Goal: Task Accomplishment & Management: Use online tool/utility

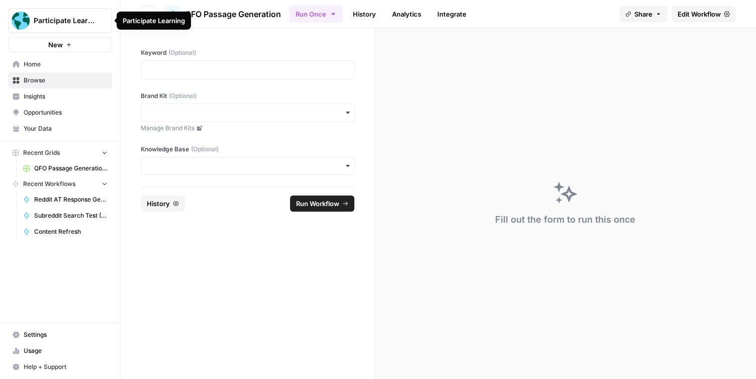
click at [49, 65] on span "Home" at bounding box center [66, 64] width 84 height 9
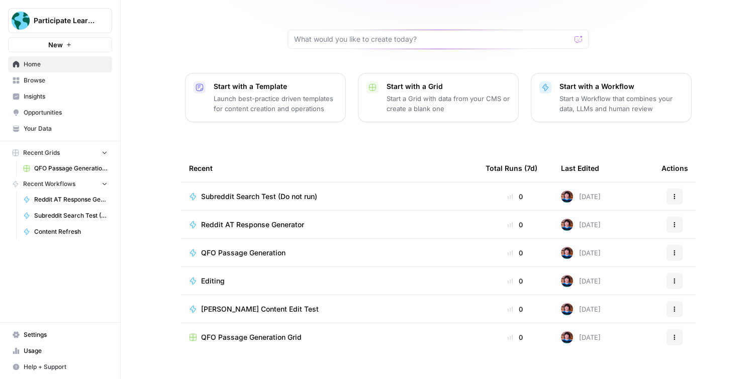
scroll to position [83, 0]
click at [74, 80] on span "Browse" at bounding box center [66, 80] width 84 height 9
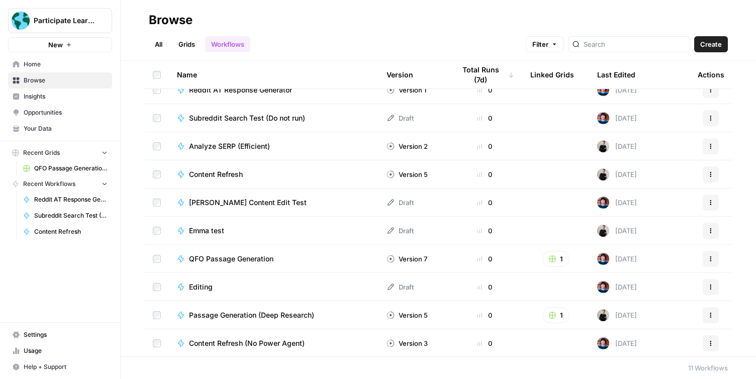
scroll to position [42, 0]
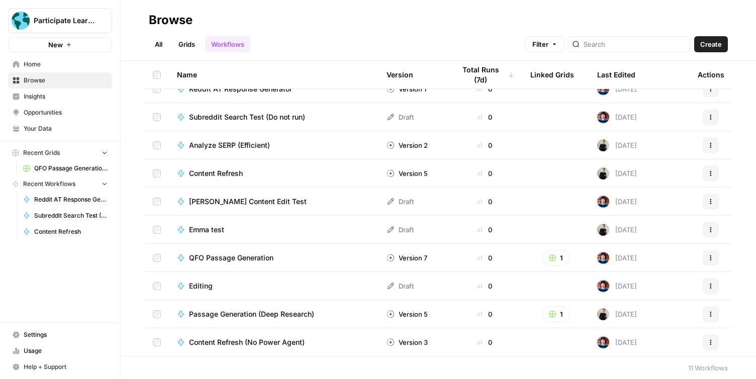
click at [202, 287] on span "Editing" at bounding box center [201, 286] width 24 height 10
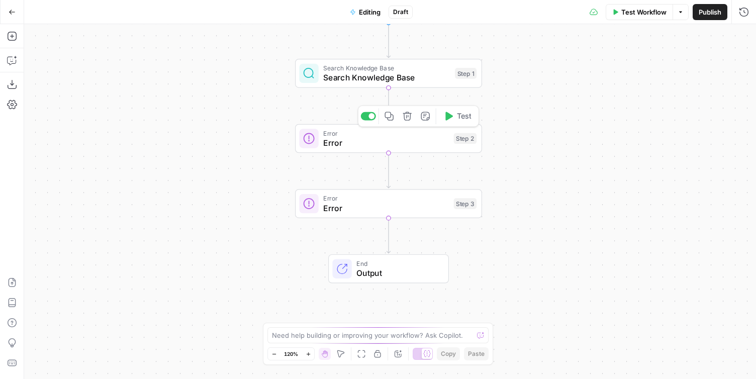
click at [361, 145] on span "Error" at bounding box center [386, 143] width 126 height 12
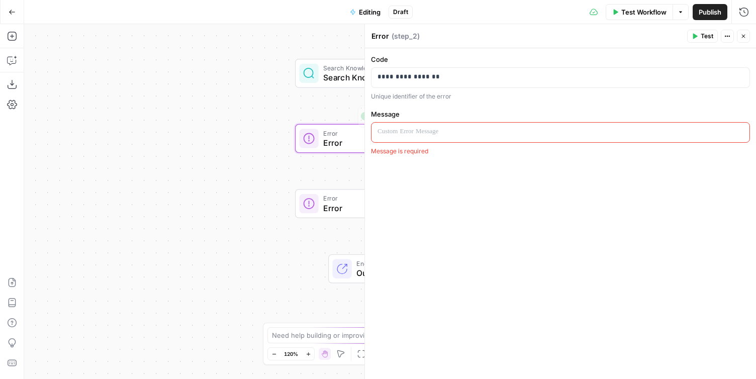
click at [245, 131] on div "Workflow Set Inputs Inputs Search Knowledge Base Search Knowledge Base Step 1 E…" at bounding box center [390, 201] width 732 height 355
click at [743, 36] on icon "button" at bounding box center [744, 37] width 4 height 4
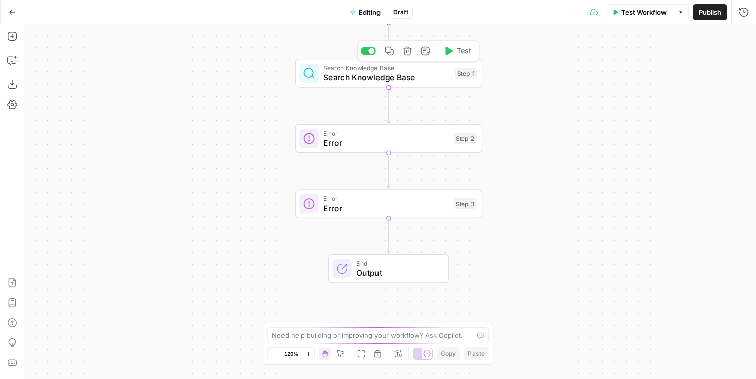
click at [410, 77] on span "Search Knowledge Base" at bounding box center [386, 77] width 127 height 12
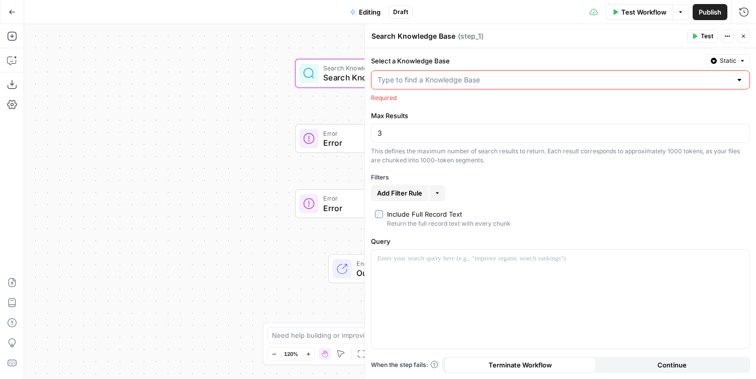
click at [740, 31] on button "Close" at bounding box center [743, 36] width 13 height 13
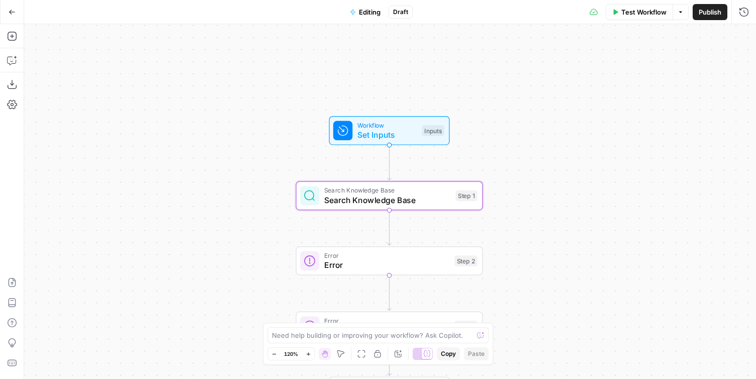
click at [17, 14] on button "Go Back" at bounding box center [12, 12] width 18 height 18
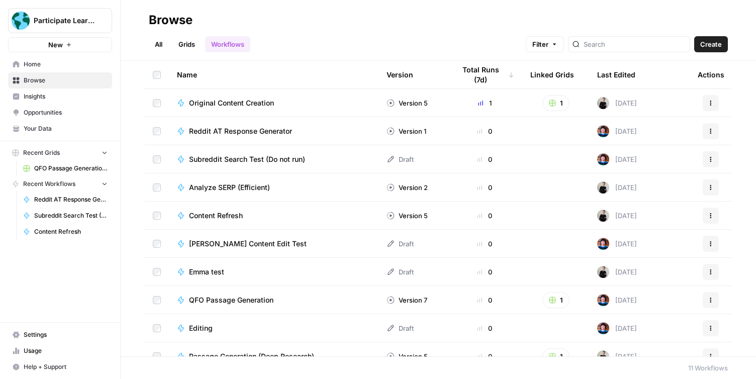
click at [709, 42] on span "Create" at bounding box center [711, 44] width 22 height 10
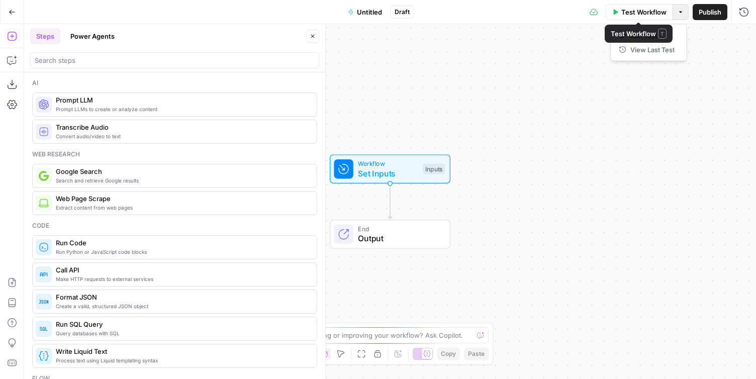
click at [680, 13] on icon "button" at bounding box center [680, 12] width 6 height 6
click at [10, 17] on button "Go Back" at bounding box center [12, 12] width 18 height 18
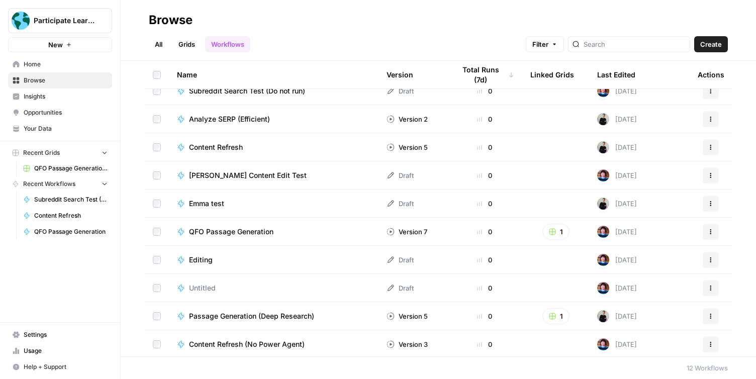
scroll to position [70, 0]
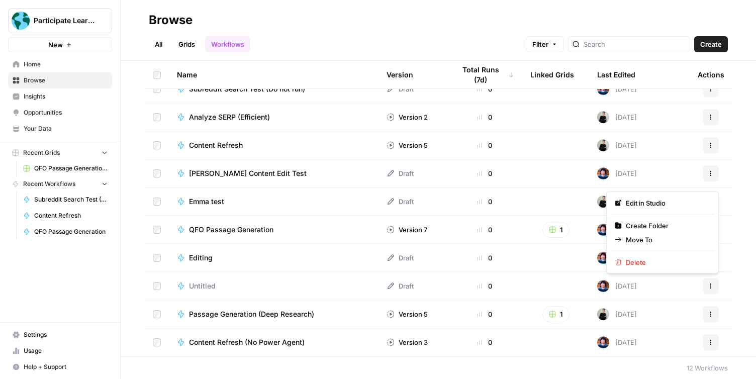
click at [704, 286] on button "Actions" at bounding box center [710, 286] width 16 height 16
click at [690, 266] on span "Delete" at bounding box center [666, 262] width 80 height 10
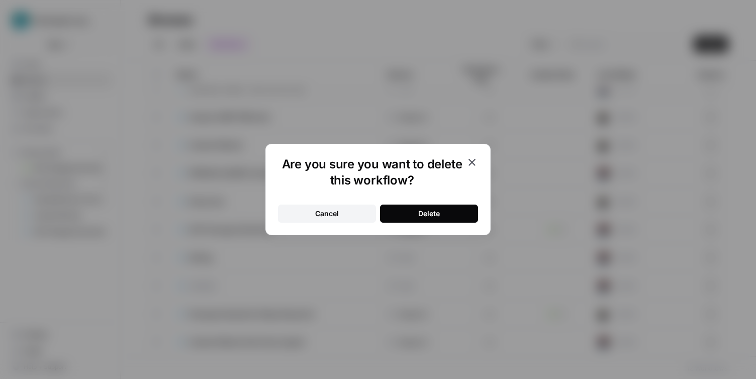
click at [455, 216] on button "Delete" at bounding box center [429, 213] width 98 height 18
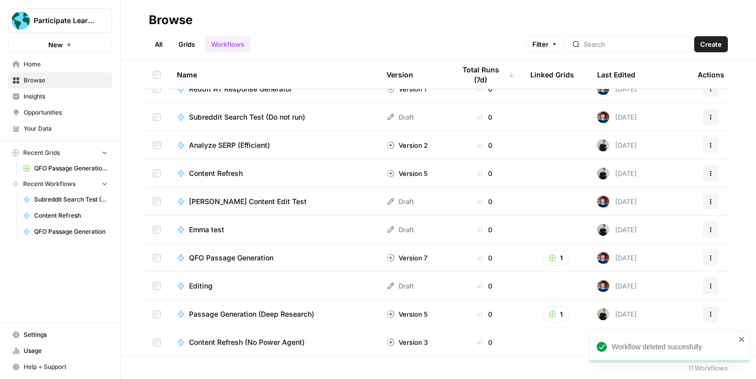
scroll to position [42, 0]
click at [78, 65] on span "Home" at bounding box center [66, 64] width 84 height 9
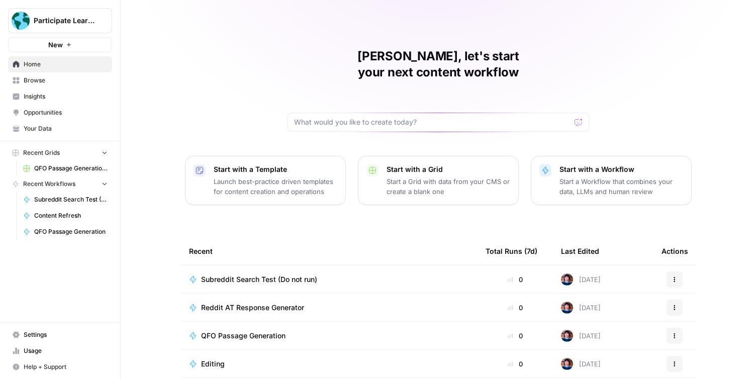
click at [314, 176] on p "Launch best-practice driven templates for content creation and operations" at bounding box center [276, 186] width 124 height 20
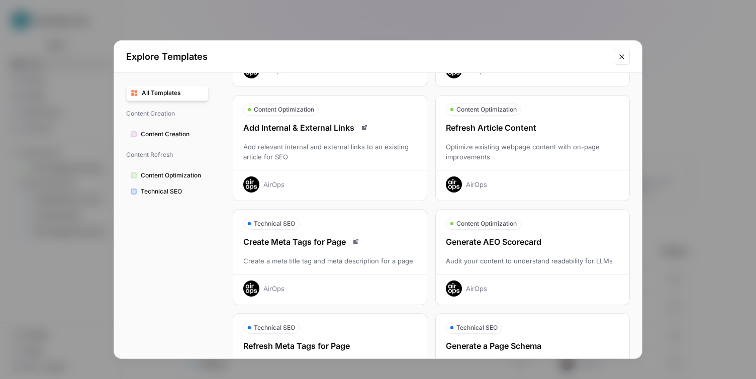
scroll to position [157, 0]
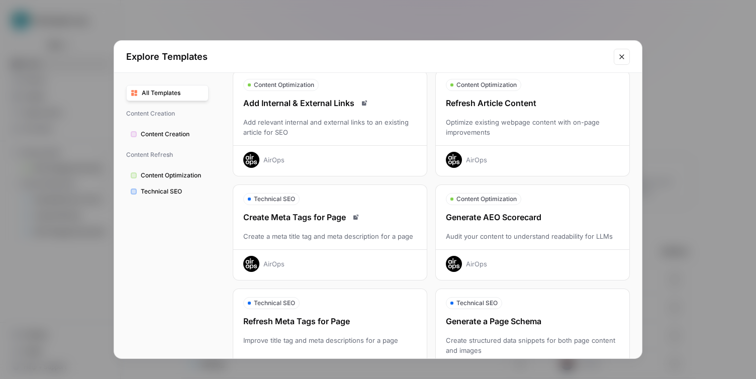
click at [374, 115] on div "Add Internal & External Links Add relevant internal and external links to an ex…" at bounding box center [329, 132] width 193 height 71
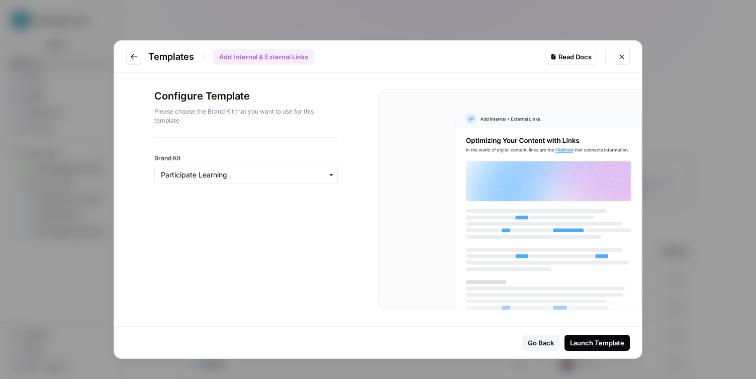
click at [578, 341] on div "Launch Template" at bounding box center [597, 343] width 54 height 10
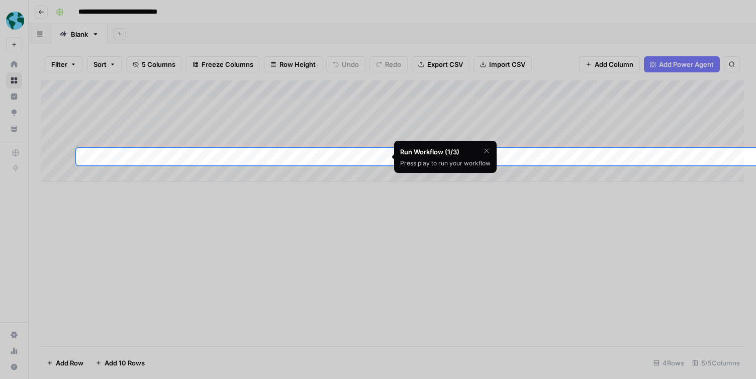
click at [537, 283] on div at bounding box center [378, 354] width 756 height 379
click at [486, 150] on icon "button" at bounding box center [486, 151] width 8 height 8
click at [473, 149] on div "Are you sure you'd like to skip this tutorial? Cancel Skip Tutorial" at bounding box center [445, 163] width 102 height 45
click at [423, 162] on div "Are you sure you'd like to skip this tutorial? Cancel Skip Tutorial" at bounding box center [445, 163] width 102 height 45
click at [406, 226] on div at bounding box center [378, 354] width 756 height 379
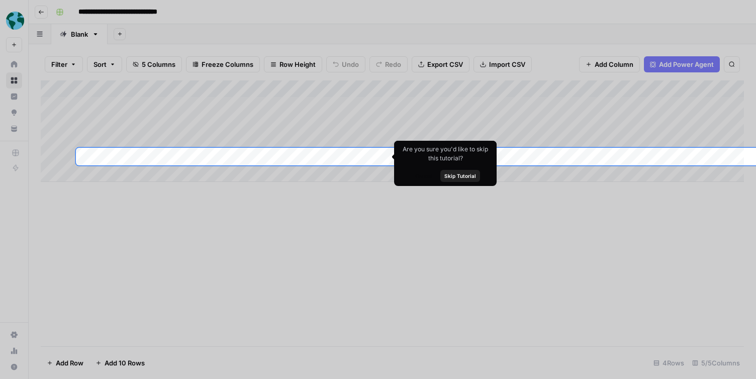
click at [428, 179] on span "Cancel" at bounding box center [423, 176] width 17 height 8
click at [449, 161] on div "Press play to run your workflow" at bounding box center [445, 163] width 90 height 9
click at [438, 218] on div at bounding box center [378, 354] width 756 height 379
click at [302, 151] on div "Add Column" at bounding box center [392, 130] width 703 height 101
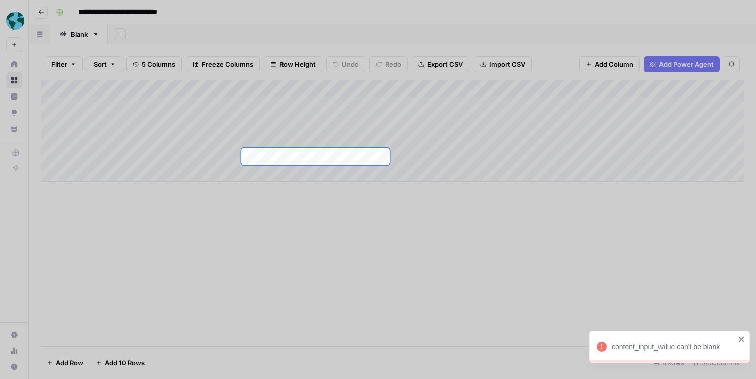
click at [743, 340] on icon "close" at bounding box center [741, 339] width 5 height 5
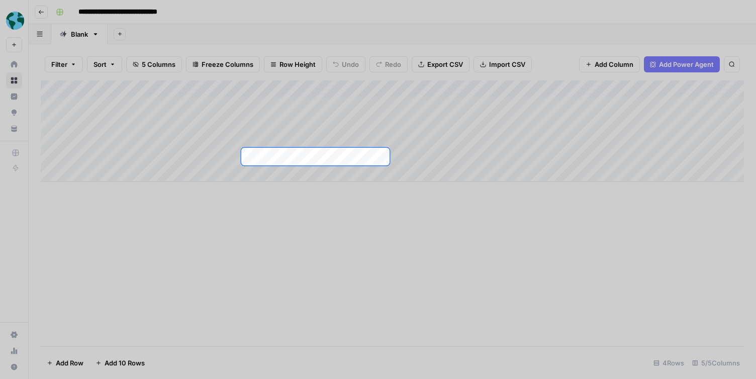
click at [526, 237] on div at bounding box center [378, 354] width 756 height 379
click at [317, 158] on div "Add Column" at bounding box center [392, 130] width 703 height 101
click at [314, 256] on div at bounding box center [378, 354] width 756 height 379
click at [299, 247] on div at bounding box center [378, 354] width 756 height 379
click at [500, 153] on div at bounding box center [767, 157] width 756 height 18
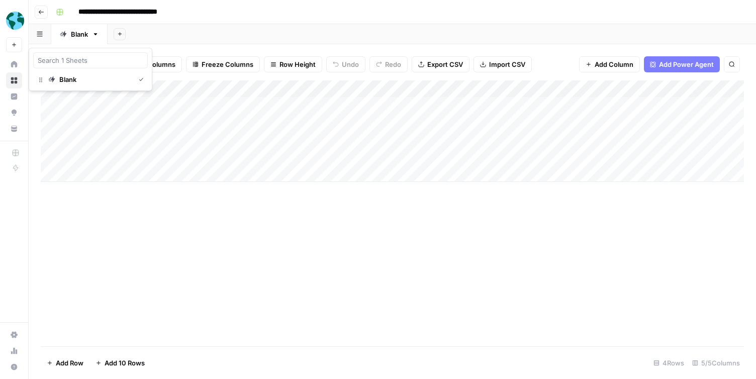
click at [44, 36] on button "button" at bounding box center [40, 34] width 23 height 20
click at [96, 38] on link "Blank" at bounding box center [79, 34] width 56 height 20
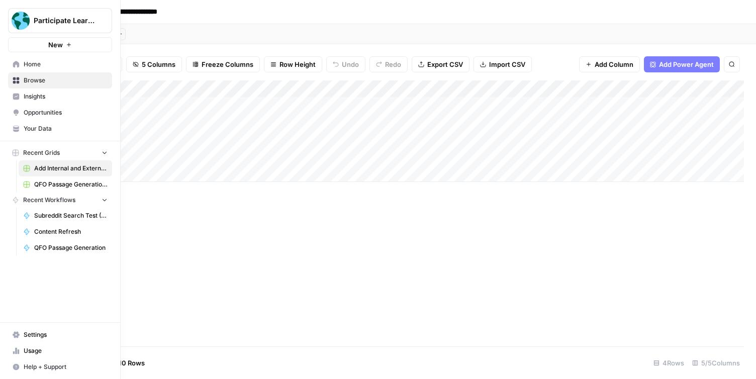
click at [30, 79] on span "Browse" at bounding box center [66, 80] width 84 height 9
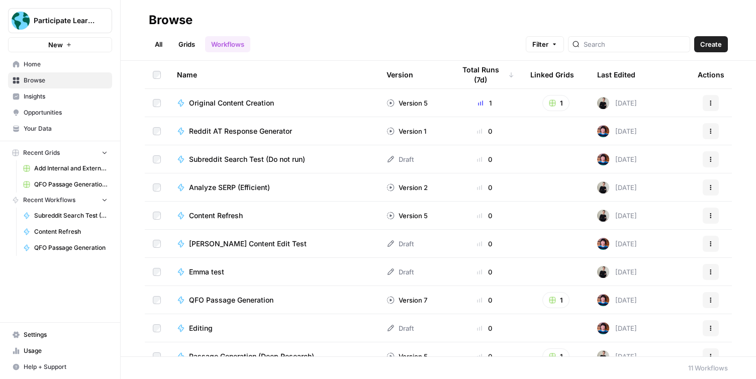
click at [157, 46] on link "All" at bounding box center [159, 44] width 20 height 16
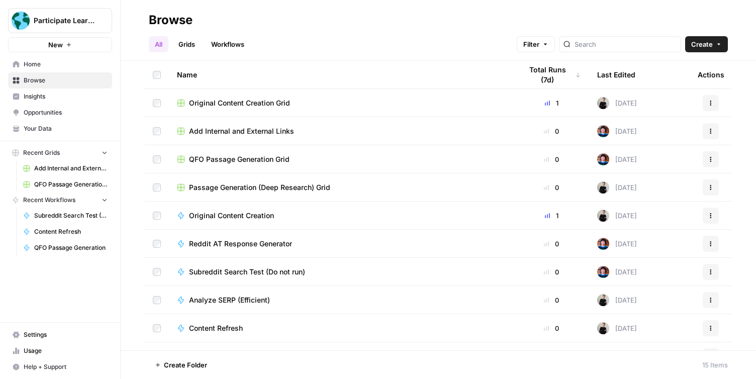
click at [268, 125] on td "Add Internal and External Links" at bounding box center [341, 131] width 345 height 28
click at [272, 134] on span "Add Internal and External Links" at bounding box center [241, 131] width 105 height 10
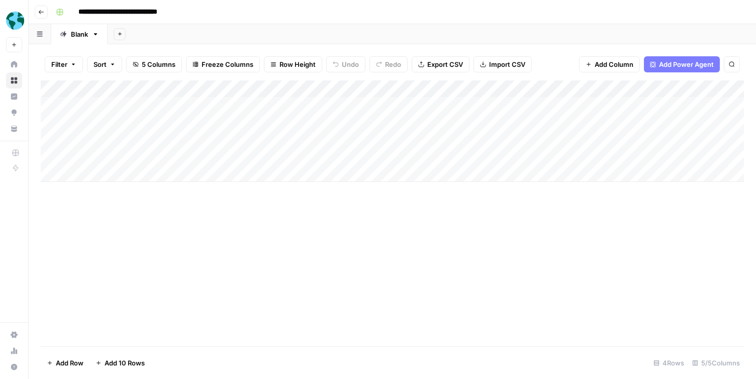
click at [367, 88] on div "Add Column" at bounding box center [392, 130] width 703 height 101
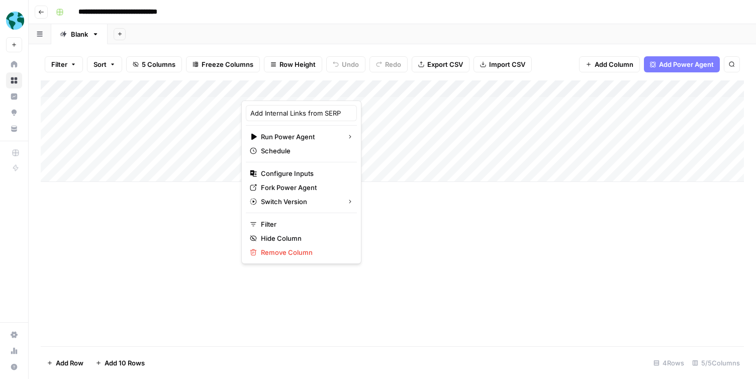
click at [373, 253] on div "Add Column" at bounding box center [392, 213] width 703 height 266
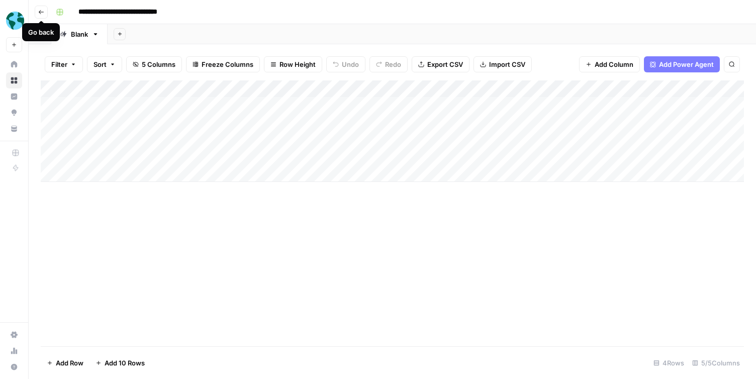
click at [41, 15] on button "Go back" at bounding box center [41, 12] width 13 height 13
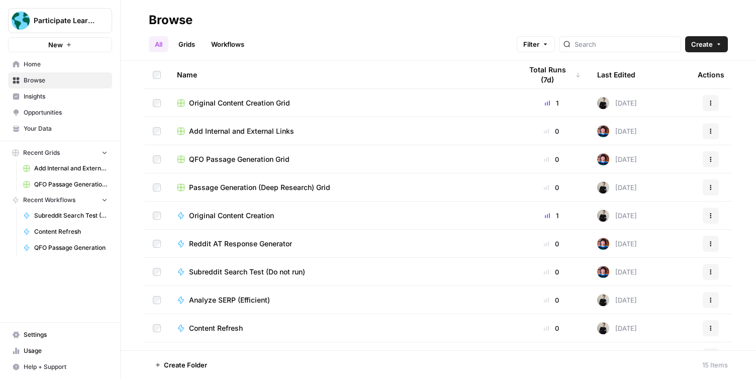
click at [714, 131] on button "Actions" at bounding box center [710, 131] width 16 height 16
click at [668, 215] on span "Delete" at bounding box center [666, 214] width 80 height 10
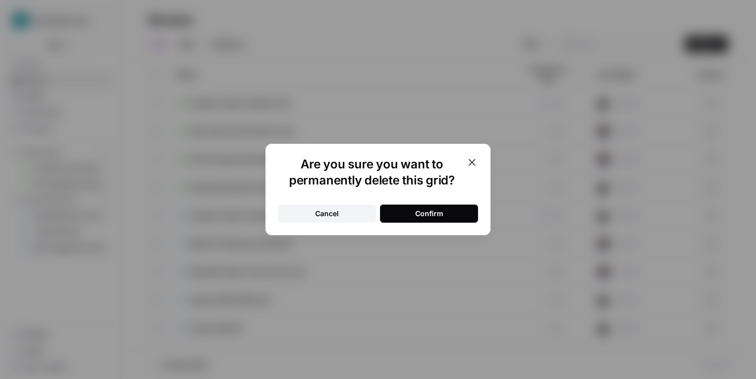
click at [467, 214] on button "Confirm" at bounding box center [429, 213] width 98 height 18
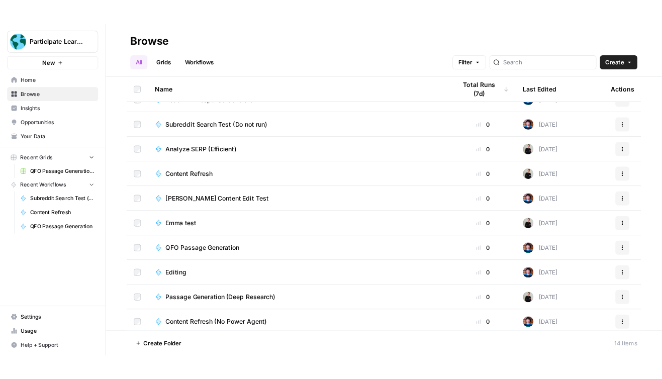
scroll to position [133, 0]
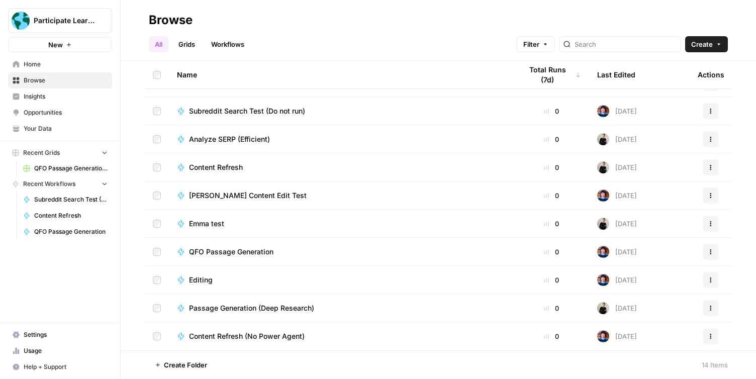
click at [432, 142] on div "Analyze SERP (Efficient)" at bounding box center [341, 139] width 329 height 10
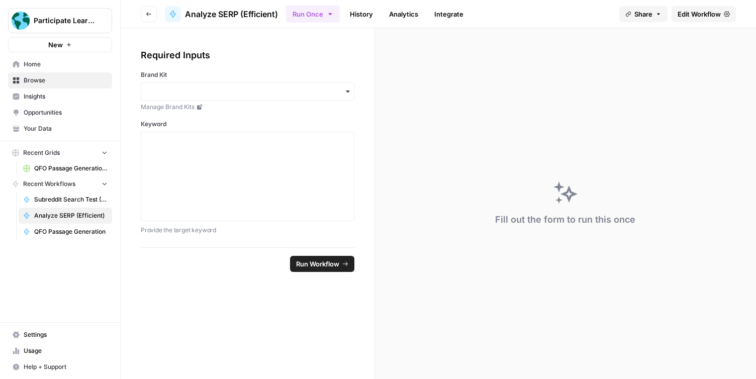
click at [698, 12] on span "Edit Workflow" at bounding box center [698, 14] width 43 height 10
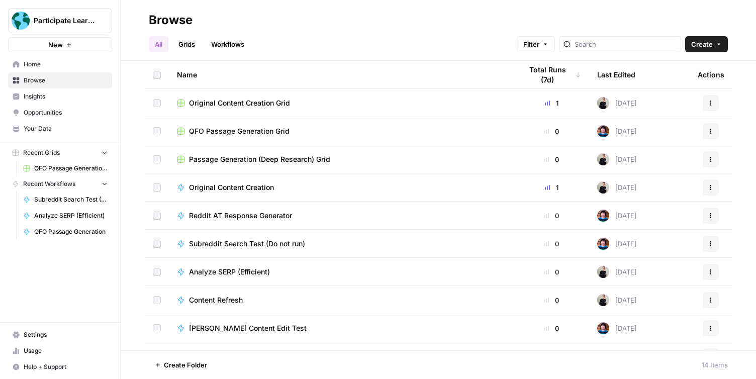
click at [226, 295] on span "Content Refresh" at bounding box center [216, 300] width 54 height 10
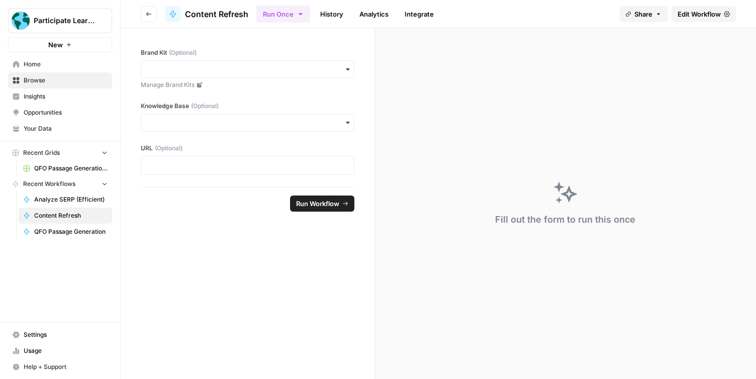
click at [689, 13] on span "Edit Workflow" at bounding box center [698, 14] width 43 height 10
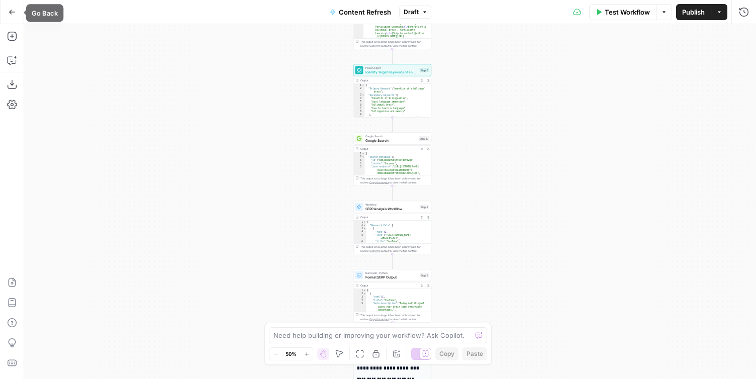
click at [10, 13] on icon "button" at bounding box center [12, 12] width 6 height 5
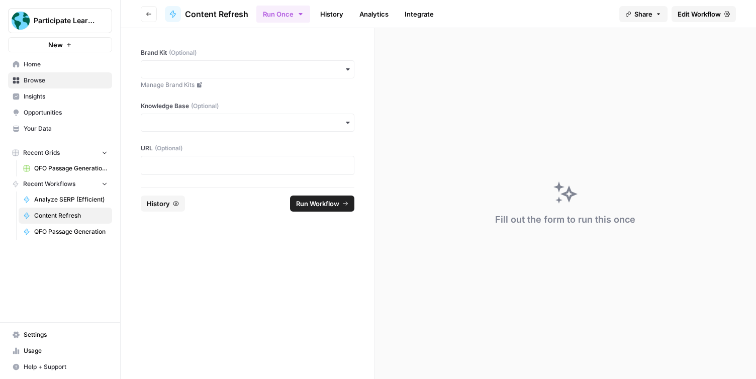
click at [41, 65] on span "Home" at bounding box center [66, 64] width 84 height 9
